Goal: Information Seeking & Learning: Stay updated

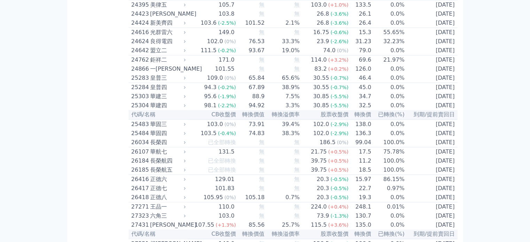
scroll to position [574, 0]
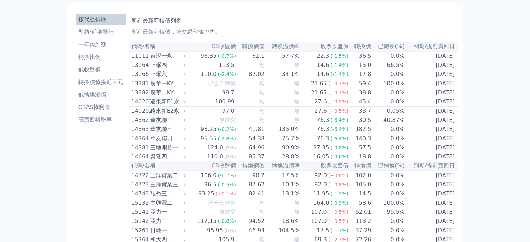
scroll to position [0, 0]
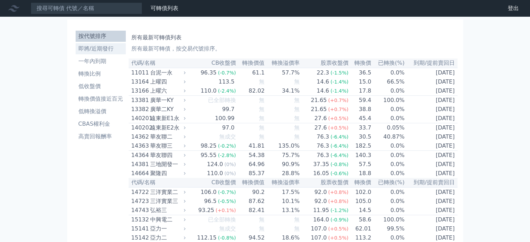
click at [109, 49] on li "即將/近期發行" at bounding box center [101, 49] width 50 height 8
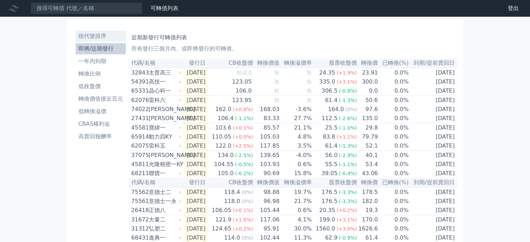
click at [111, 37] on li "按代號排序" at bounding box center [101, 36] width 50 height 8
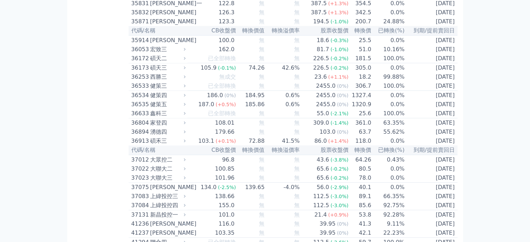
scroll to position [1602, 0]
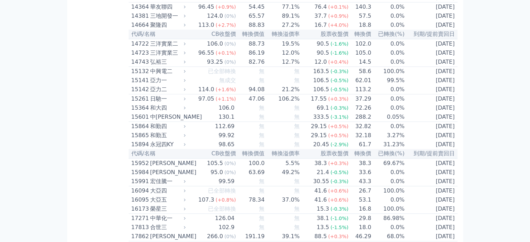
scroll to position [0, 0]
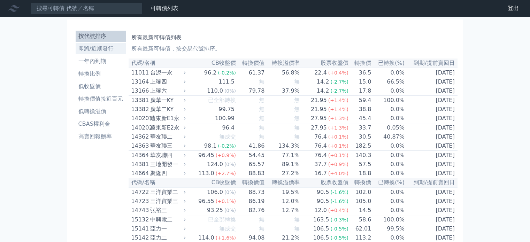
click at [104, 51] on li "即將/近期發行" at bounding box center [101, 49] width 50 height 8
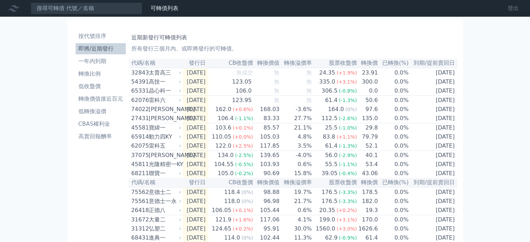
click at [513, 10] on link "登出" at bounding box center [513, 8] width 22 height 11
